Goal: Task Accomplishment & Management: Use online tool/utility

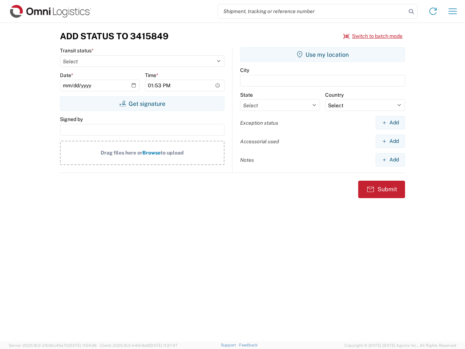
click at [312, 11] on input "search" at bounding box center [312, 11] width 188 height 14
click at [411, 12] on icon at bounding box center [411, 12] width 10 height 10
click at [433, 11] on icon at bounding box center [433, 11] width 12 height 12
click at [452, 11] on icon "button" at bounding box center [452, 10] width 8 height 5
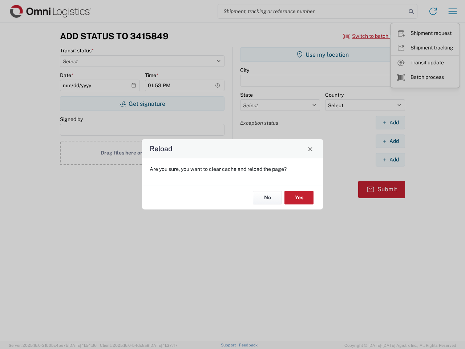
click at [142, 103] on div "Reload Are you sure, you want to clear cache and reload the page? No Yes" at bounding box center [232, 174] width 465 height 349
click at [322, 54] on div "Reload Are you sure, you want to clear cache and reload the page? No Yes" at bounding box center [232, 174] width 465 height 349
click at [390, 122] on div "Reload Are you sure, you want to clear cache and reload the page? No Yes" at bounding box center [232, 174] width 465 height 349
click at [390, 141] on div "Reload Are you sure, you want to clear cache and reload the page? No Yes" at bounding box center [232, 174] width 465 height 349
click at [390, 159] on div "Reload Are you sure, you want to clear cache and reload the page? No Yes" at bounding box center [232, 174] width 465 height 349
